Goal: Navigation & Orientation: Find specific page/section

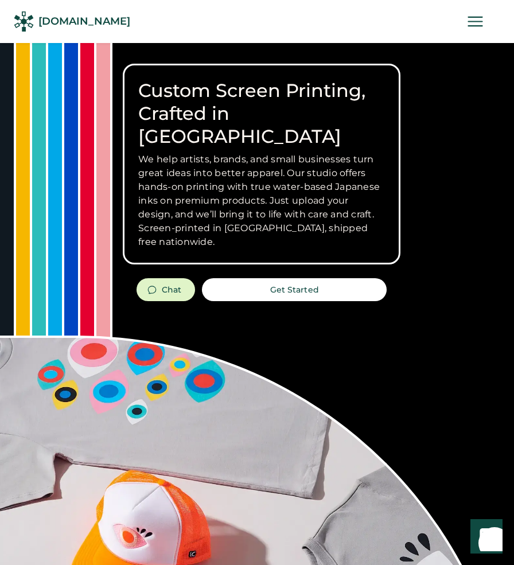
click at [475, 24] on icon at bounding box center [475, 21] width 20 height 20
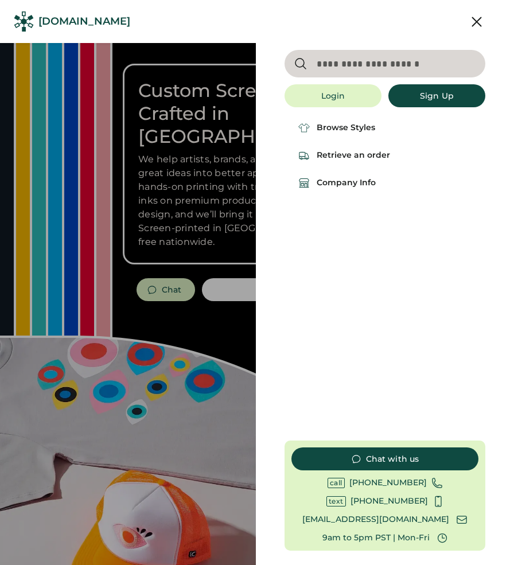
click at [475, 24] on icon at bounding box center [476, 21] width 17 height 17
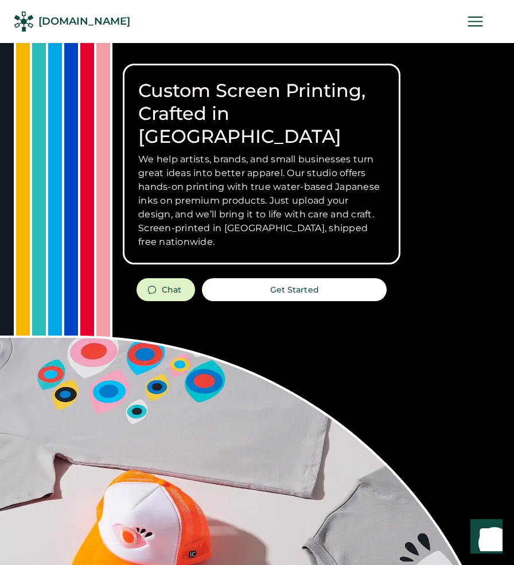
click at [30, 21] on img at bounding box center [24, 21] width 20 height 20
click at [64, 18] on div "[DOMAIN_NAME]" at bounding box center [84, 21] width 92 height 14
click at [472, 19] on icon at bounding box center [475, 21] width 20 height 20
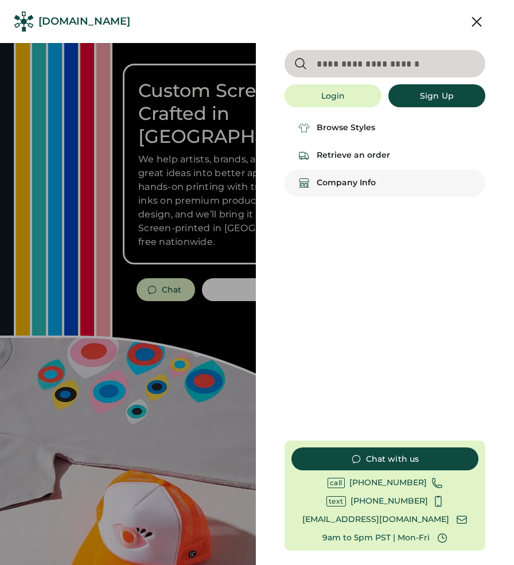
click at [343, 190] on div "Company Info" at bounding box center [384, 183] width 201 height 28
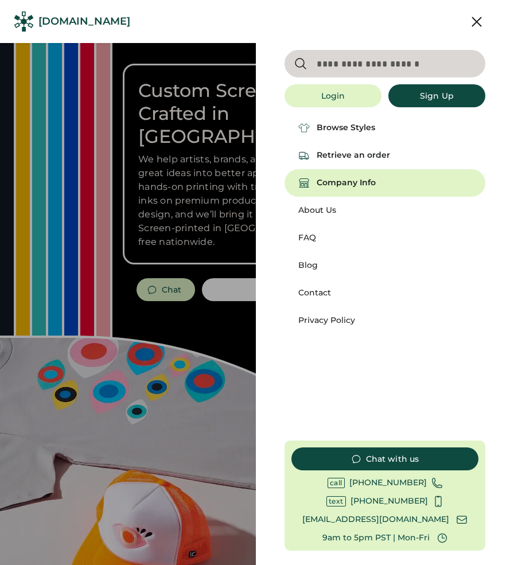
click at [312, 269] on div "Blog" at bounding box center [384, 265] width 173 height 11
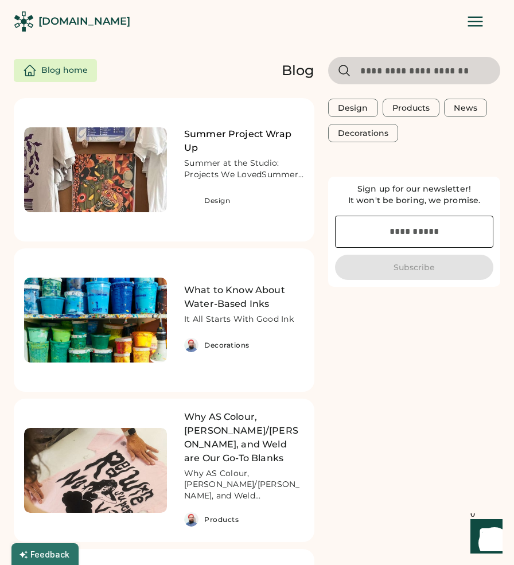
click at [209, 128] on h2 "Summer Project Wrap Up" at bounding box center [244, 141] width 120 height 28
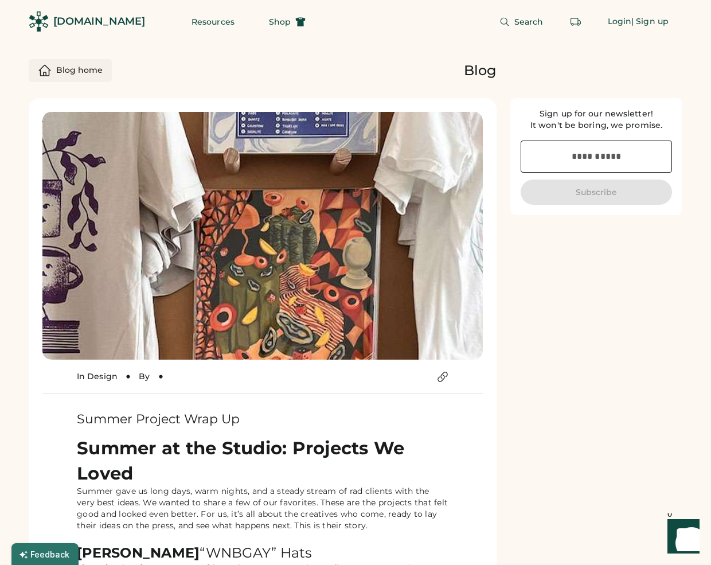
click at [75, 71] on div "Blog home" at bounding box center [79, 70] width 46 height 11
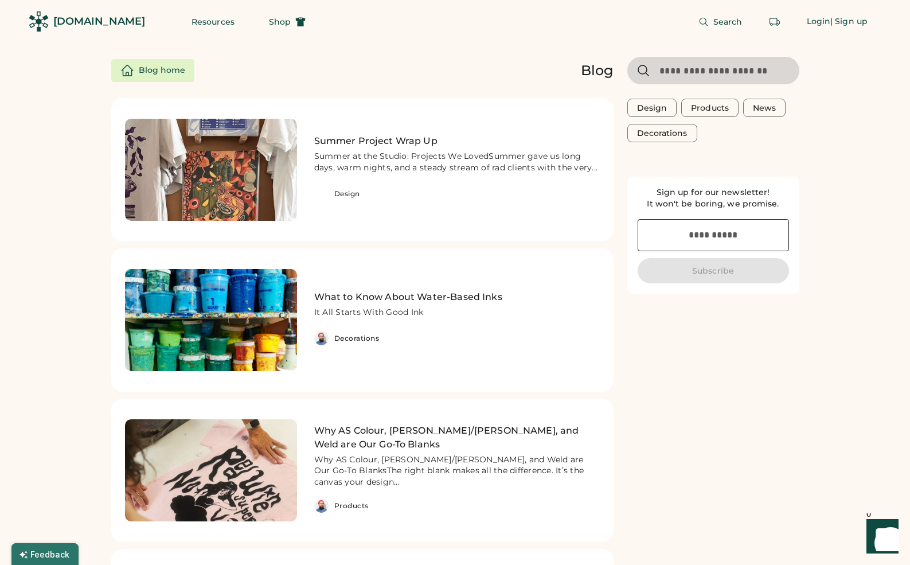
click at [55, 21] on div "[DOMAIN_NAME]" at bounding box center [99, 21] width 92 height 14
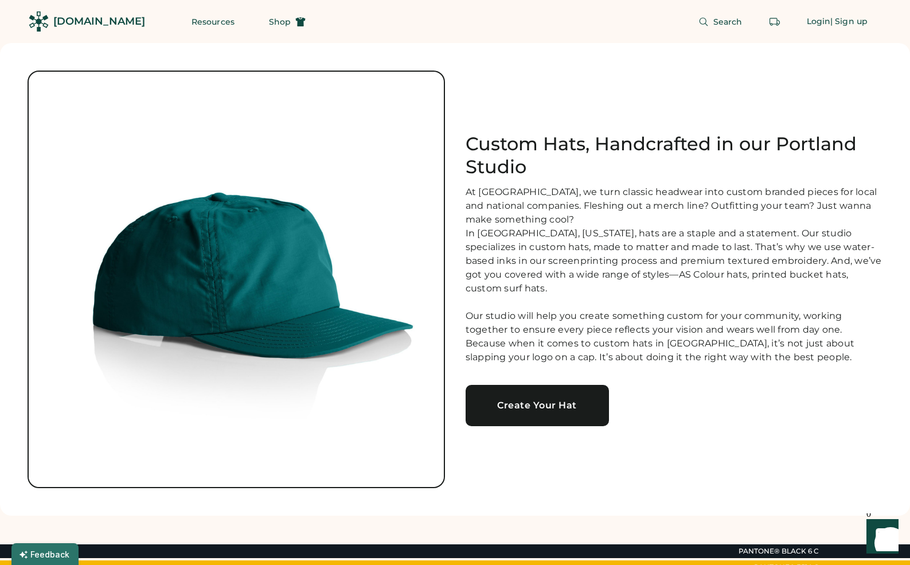
drag, startPoint x: 906, startPoint y: 95, endPoint x: 846, endPoint y: 94, distance: 59.6
click at [846, 94] on div "Custom Hats, Handcrafted in our Portland Studio At Rendered, we turn classic he…" at bounding box center [455, 279] width 910 height 472
